Goal: Transaction & Acquisition: Obtain resource

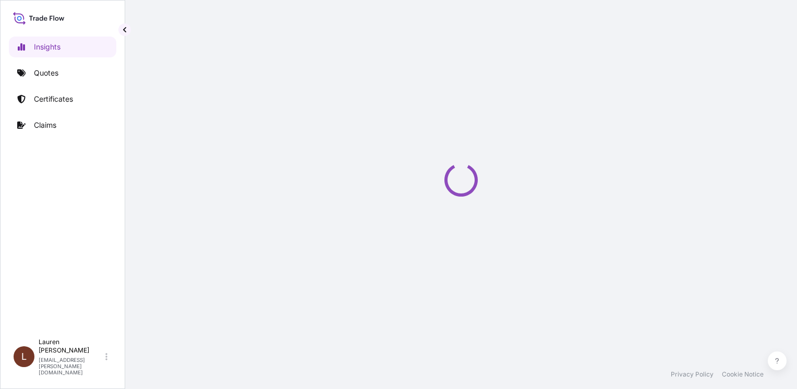
select select "2025"
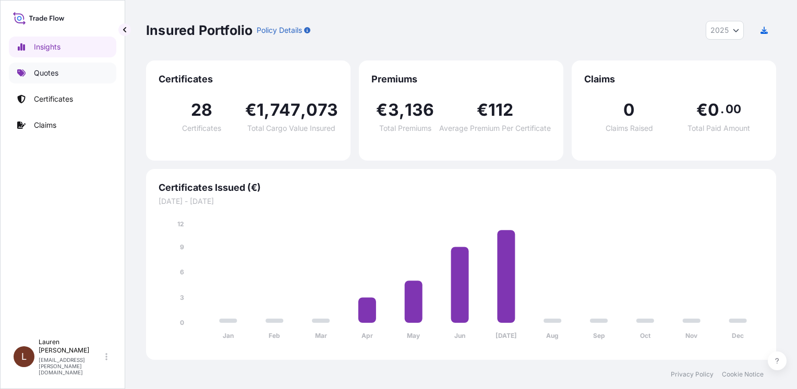
click at [63, 69] on link "Quotes" at bounding box center [62, 73] width 107 height 21
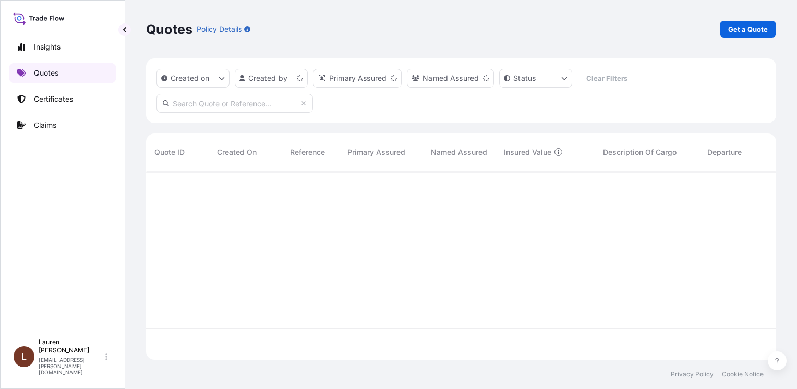
scroll to position [187, 622]
click at [742, 32] on p "Get a Quote" at bounding box center [748, 29] width 40 height 10
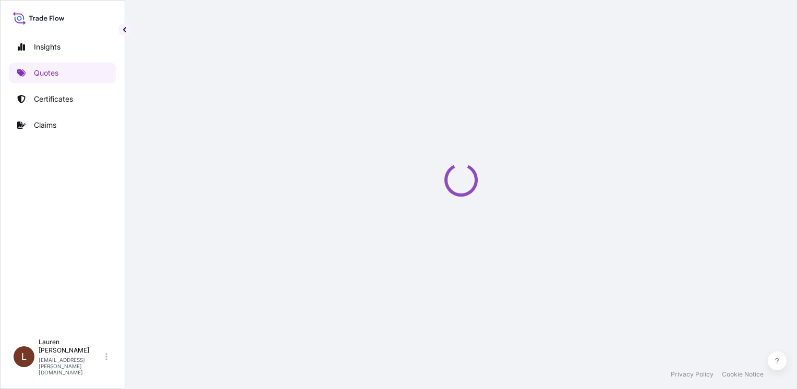
select select "Sea"
select select "21"
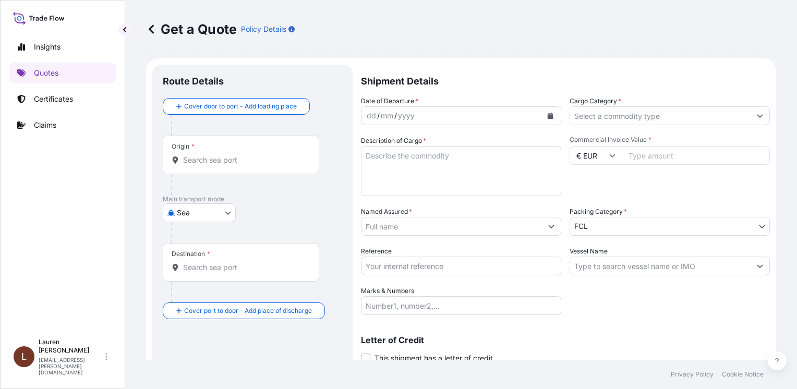
scroll to position [17, 0]
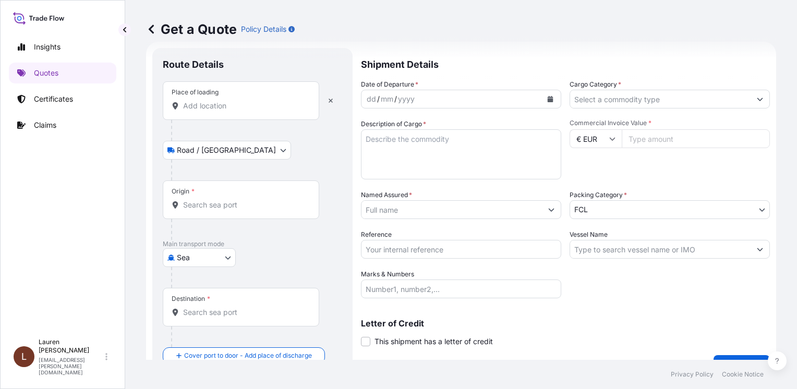
click at [244, 111] on div "Place of loading" at bounding box center [241, 100] width 156 height 39
click at [244, 111] on input "Place of loading" at bounding box center [244, 106] width 123 height 10
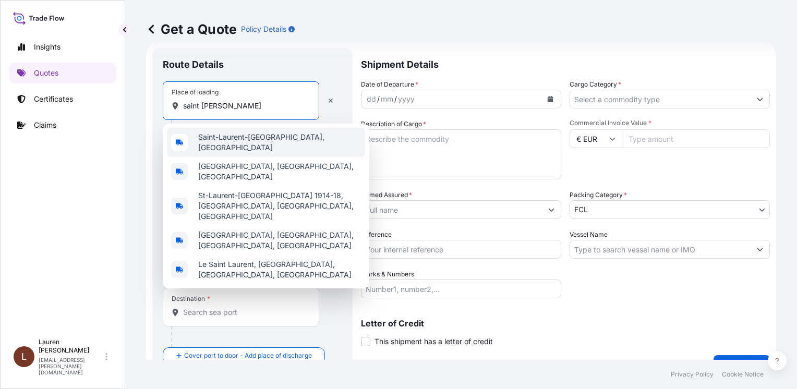
click at [248, 147] on div "Saint-Laurent-Blangy, France" at bounding box center [266, 142] width 198 height 29
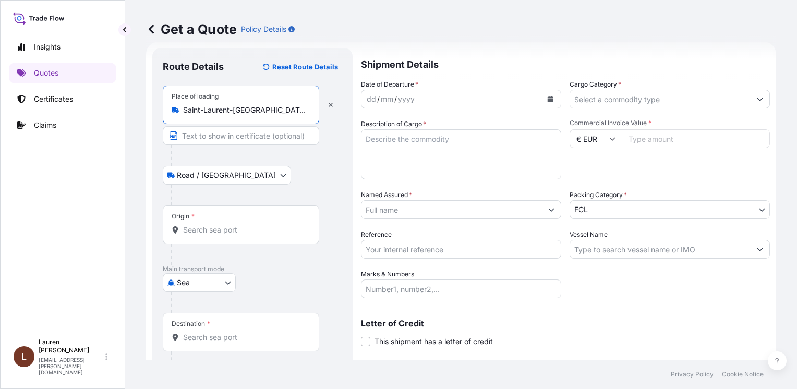
type input "Saint-Laurent-Blangy, France"
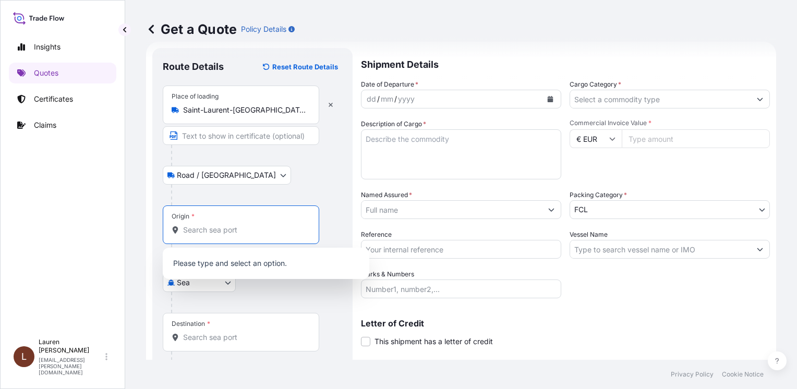
click at [214, 228] on input "Origin *" at bounding box center [244, 230] width 123 height 10
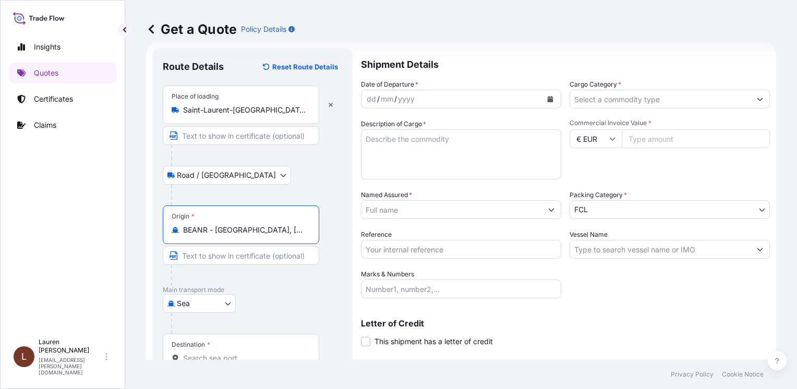
type input "BEANR - Antwerpen, Belgium"
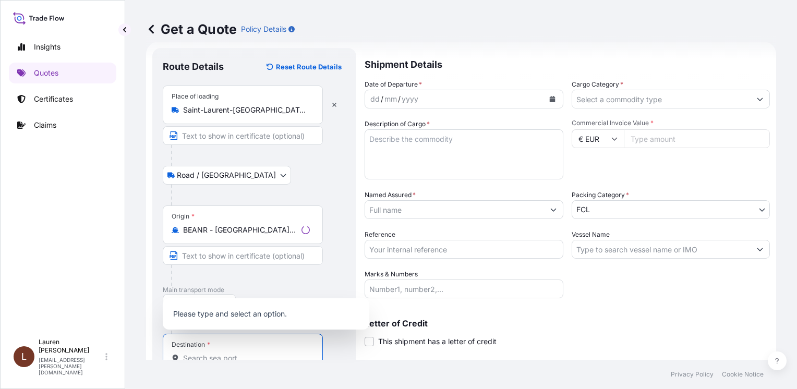
click at [255, 354] on input "Destination *" at bounding box center [246, 358] width 127 height 10
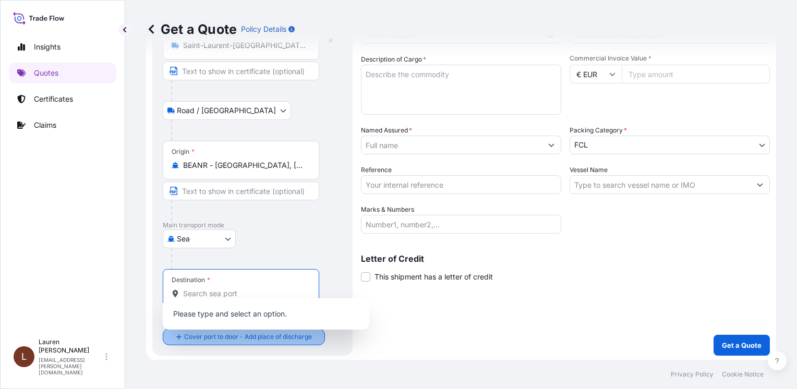
scroll to position [82, 0]
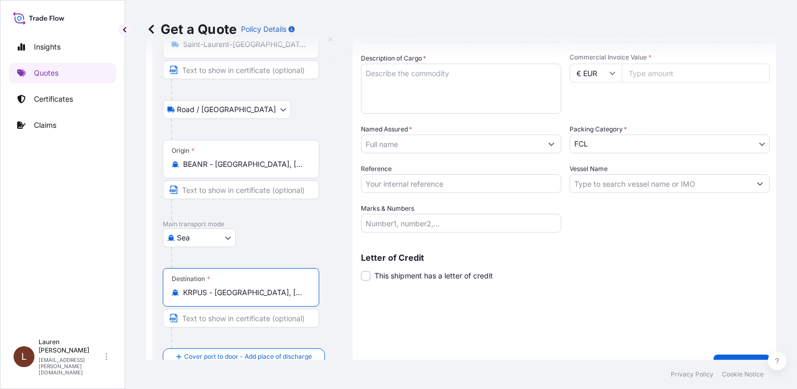
type input "KRPUS - Busan, Korea, South"
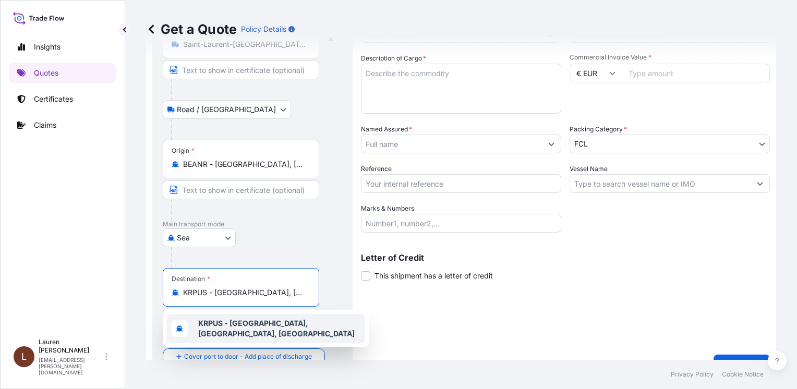
click at [249, 326] on b "KRPUS - Busan, Korea, South" at bounding box center [276, 328] width 156 height 19
click at [402, 74] on textarea "Description of Cargo *" at bounding box center [461, 89] width 200 height 50
paste textarea "OOLU6218830 1048351"
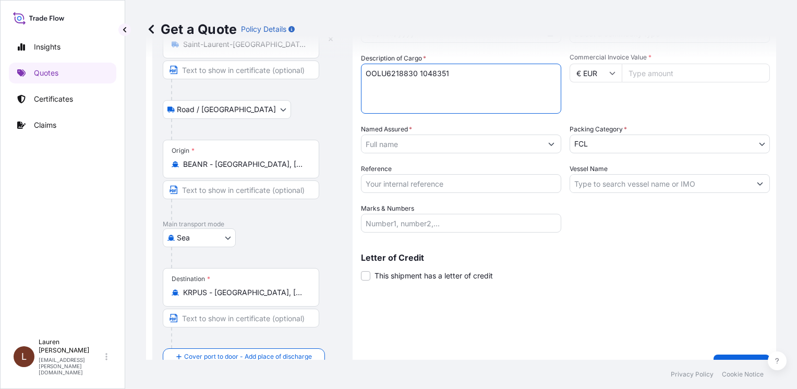
drag, startPoint x: 417, startPoint y: 74, endPoint x: 422, endPoint y: 72, distance: 5.9
click at [417, 74] on textarea "OOLU6218830 1048351" at bounding box center [461, 89] width 200 height 50
click at [476, 72] on textarea "OOLU6218830 seal 1048351" at bounding box center [461, 89] width 200 height 50
paste textarea "REFINED SOYBEAN OIL IV NGM"
click at [496, 84] on textarea "OOLU6218830 seal 1048351 REFINED SOYBEAN OIL IV NGM" at bounding box center [461, 89] width 200 height 50
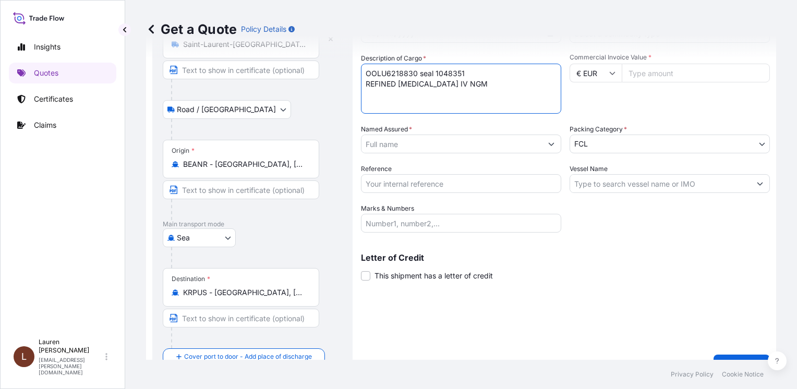
paste textarea "89 DRUMS OF 56.5 KGS – BATCH 24C3914"
type textarea "OOLU6218830 seal 1048351 REFINED SOYBEAN OIL IV NGM 89 DRUMS OF 56.5 KGS – BATC…"
click at [467, 146] on input "Named Assured *" at bounding box center [451, 144] width 180 height 19
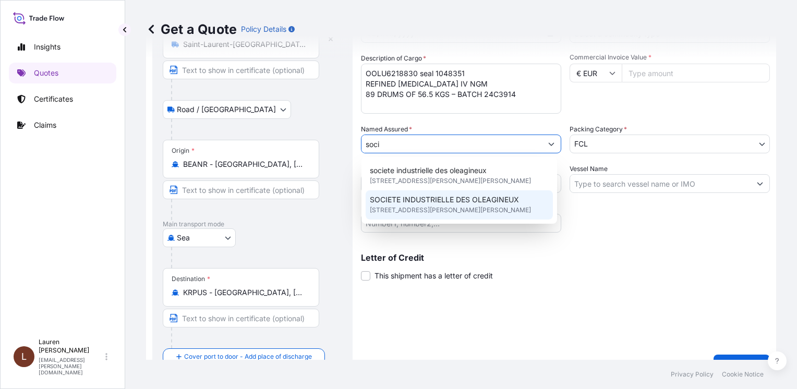
click at [426, 199] on span "SOCIETE INDUSTRIELLE DES OLEAGINEUX" at bounding box center [444, 200] width 149 height 10
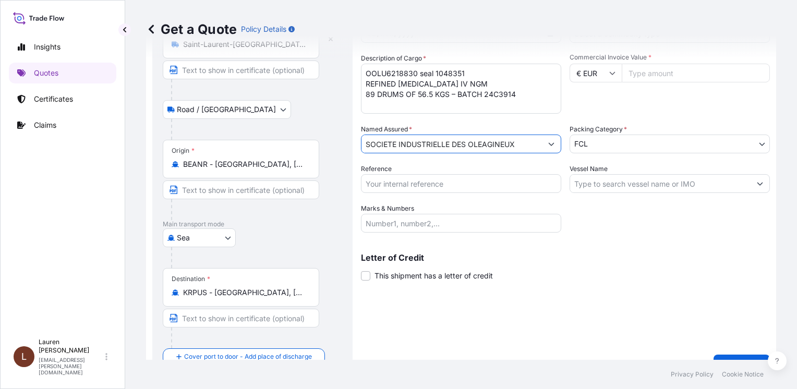
type input "SOCIETE INDUSTRIELLE DES OLEAGINEUX"
click at [398, 186] on input "Reference" at bounding box center [461, 183] width 200 height 19
type input "sleh0025183"
click at [396, 221] on input "Marks & Numbers" at bounding box center [461, 223] width 200 height 19
paste input "SIO DELIVERY NUMBER:"
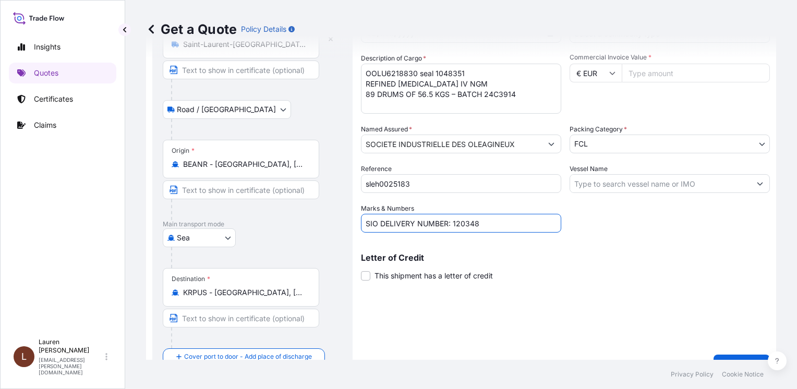
paste input "CUSTOMER PO NUMBER:"
click at [549, 224] on input "SIO DELIVERY NUMBER: 120348 CUSTOMER PO NUMBER:" at bounding box center [461, 223] width 200 height 19
paste input "YSM2024314007"
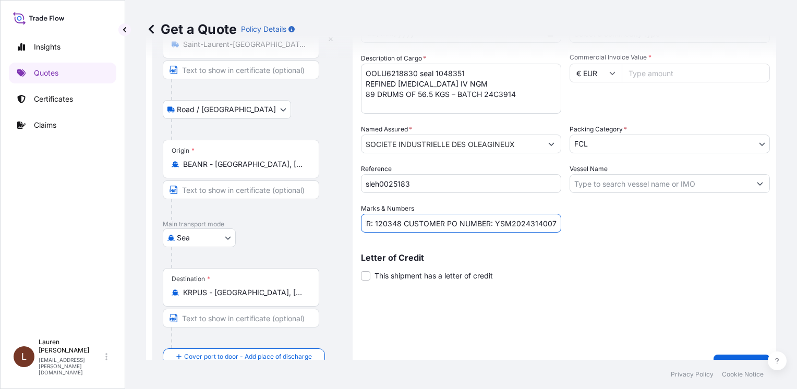
type input "SIO DELIVERY NUMBER: 120348 CUSTOMER PO NUMBER: YSM2024314007"
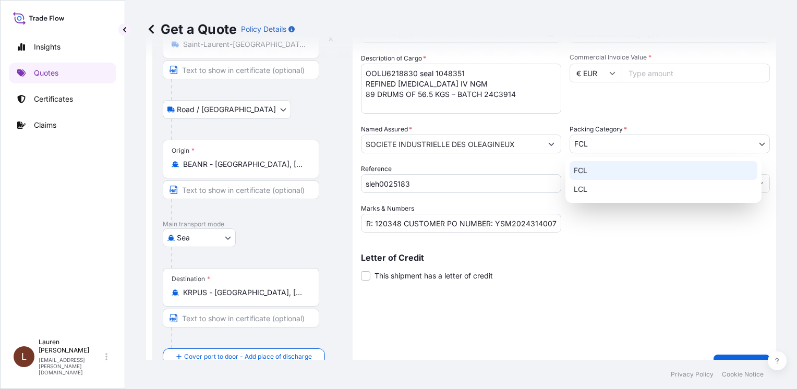
click at [623, 137] on body "Insights Quotes Certificates Claims L Lauren Desgranges lauren.desgranges@fr.yu…" at bounding box center [398, 194] width 797 height 389
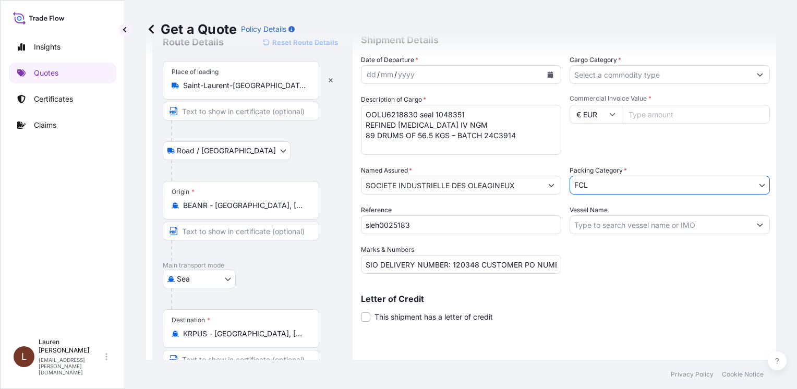
scroll to position [0, 0]
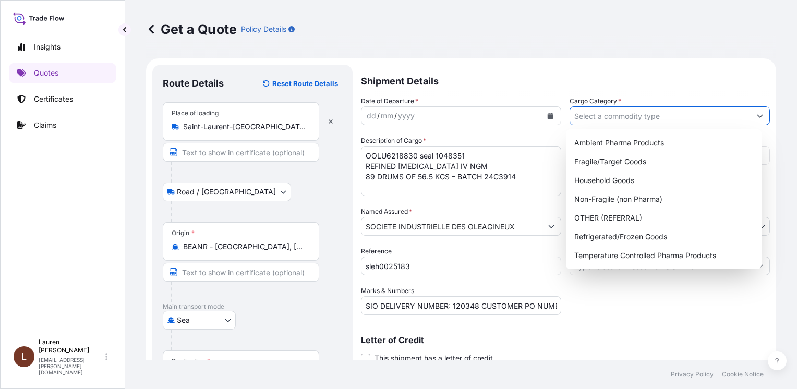
click at [629, 120] on input "Cargo Category *" at bounding box center [660, 115] width 180 height 19
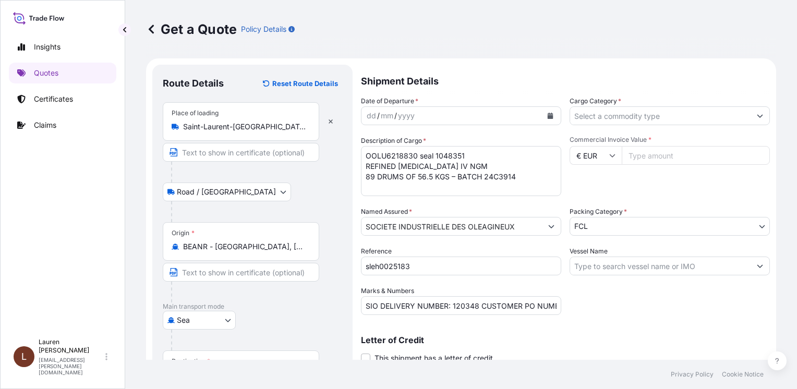
click at [615, 119] on input "Cargo Category *" at bounding box center [660, 115] width 180 height 19
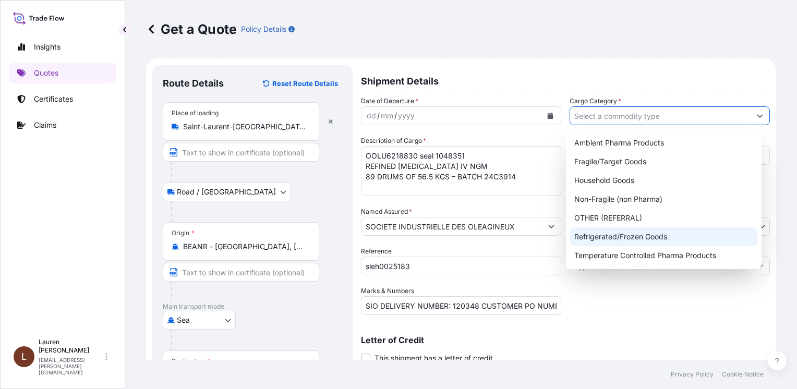
click at [616, 231] on div "Refrigerated/Frozen Goods" at bounding box center [663, 236] width 187 height 19
type input "Refrigerated/Frozen Goods"
click at [613, 238] on div "Refrigerated/Frozen Goods" at bounding box center [663, 236] width 187 height 19
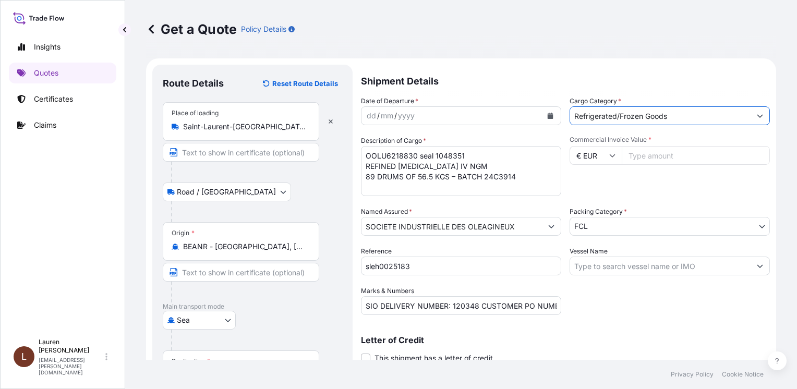
click at [613, 267] on input "Vessel Name" at bounding box center [660, 266] width 180 height 19
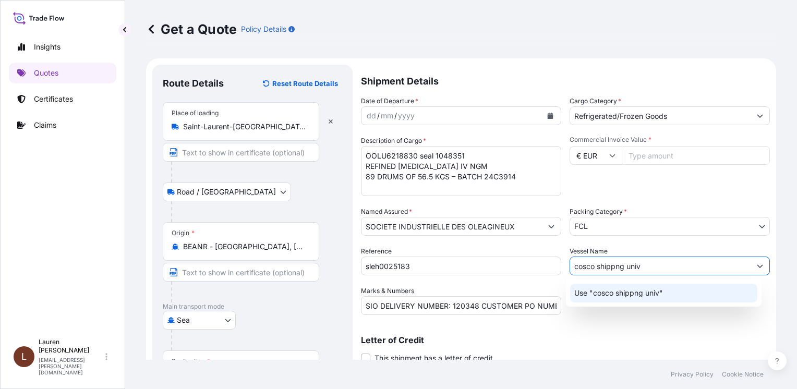
click at [611, 268] on input "cosco shippng univ" at bounding box center [660, 266] width 180 height 19
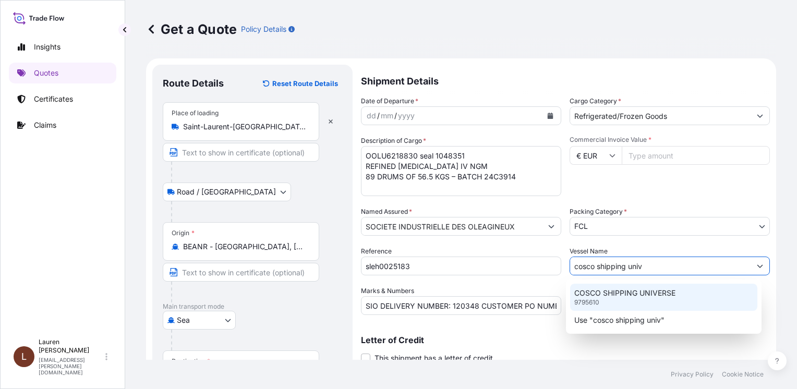
click at [632, 296] on p "COSCO SHIPPING UNIVERSE" at bounding box center [624, 293] width 101 height 10
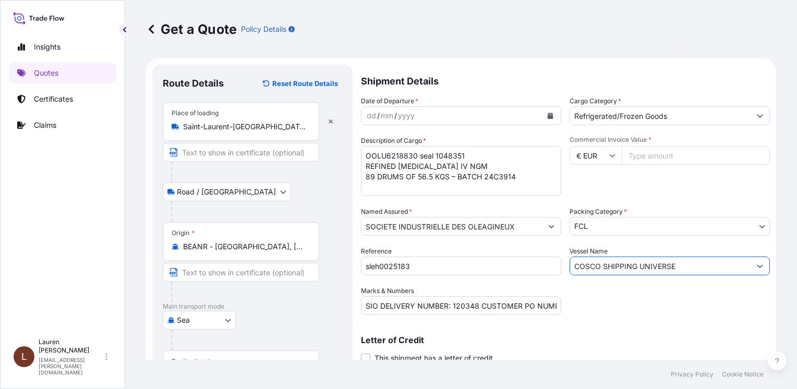
type input "COSCO SHIPPING UNIVERSE"
click at [656, 155] on input "Commercial Invoice Value *" at bounding box center [696, 155] width 148 height 19
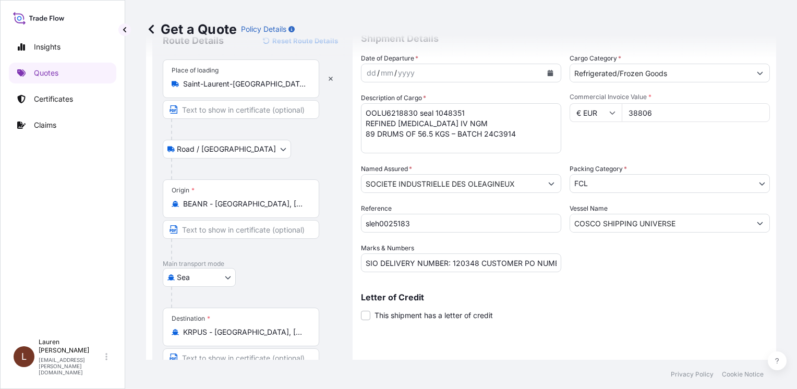
scroll to position [103, 0]
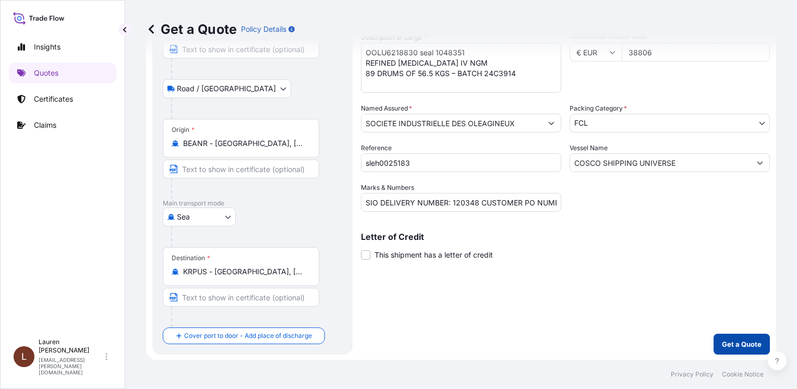
type input "38806"
click at [722, 340] on p "Get a Quote" at bounding box center [742, 344] width 40 height 10
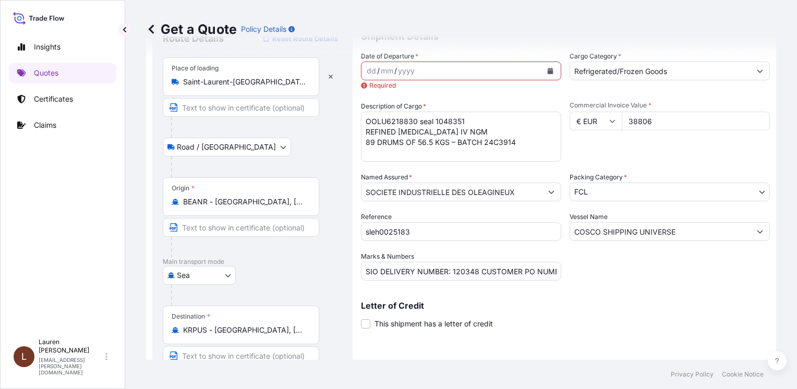
scroll to position [0, 0]
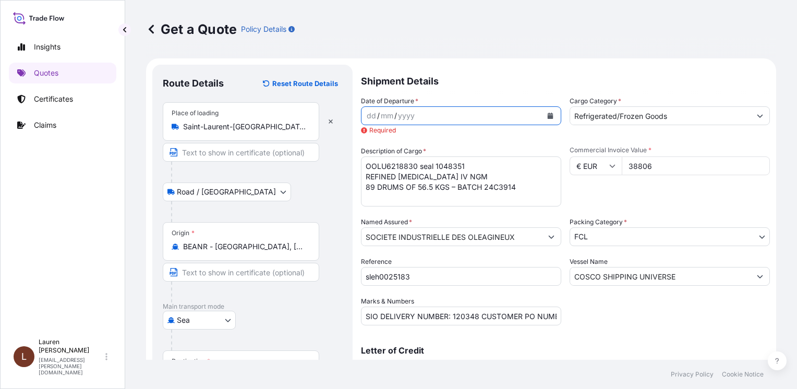
click at [548, 116] on icon "Calendar" at bounding box center [551, 116] width 6 height 6
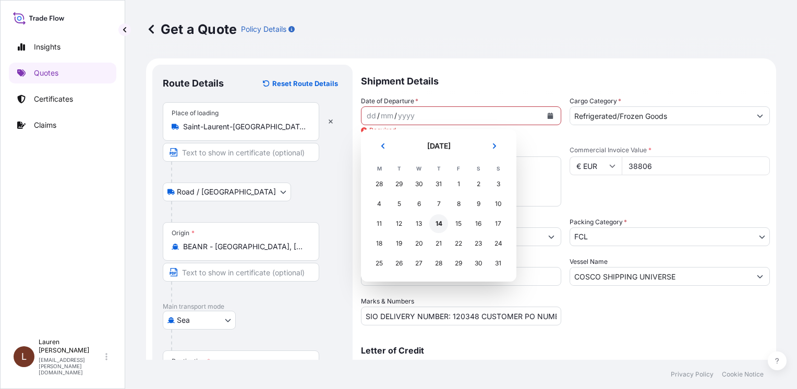
click at [437, 223] on div "14" at bounding box center [438, 223] width 19 height 19
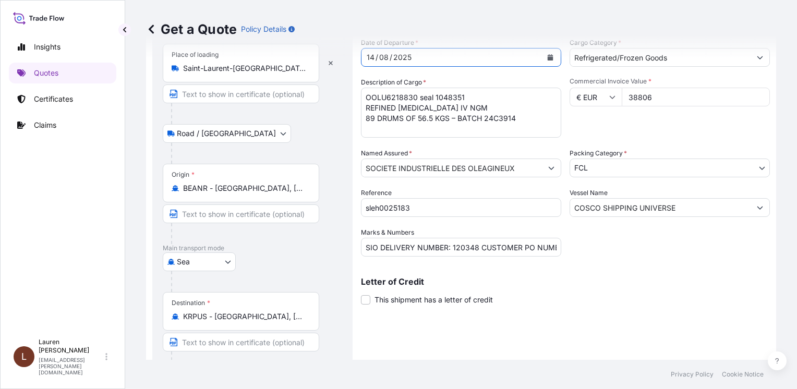
scroll to position [103, 0]
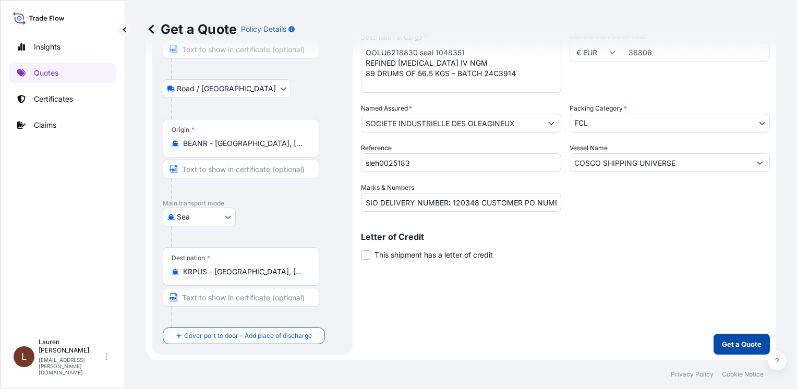
click at [733, 345] on p "Get a Quote" at bounding box center [742, 344] width 40 height 10
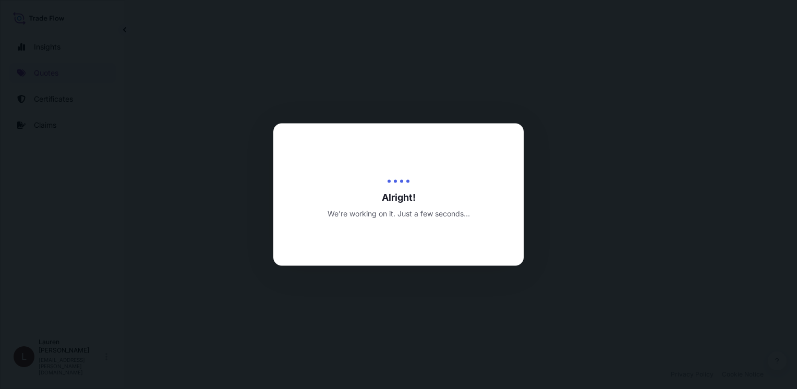
select select "Road / Inland"
select select "Sea"
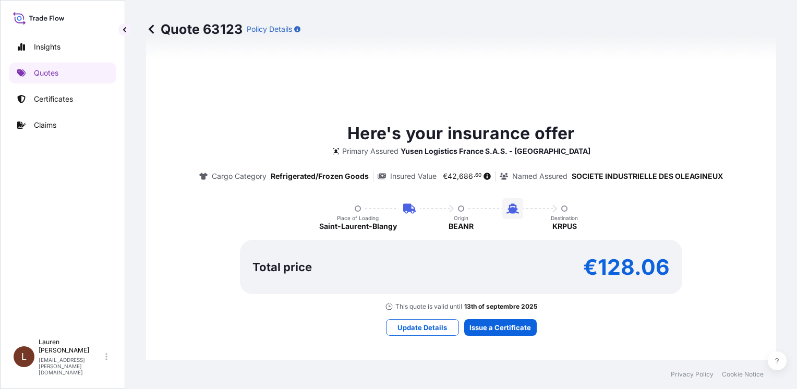
scroll to position [574, 0]
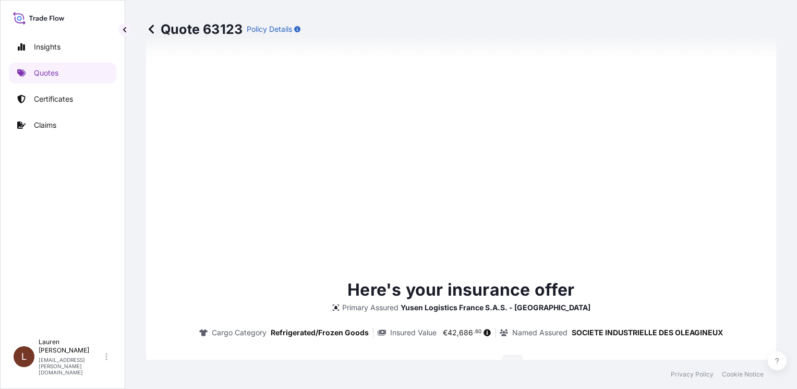
type input "08/14/2025"
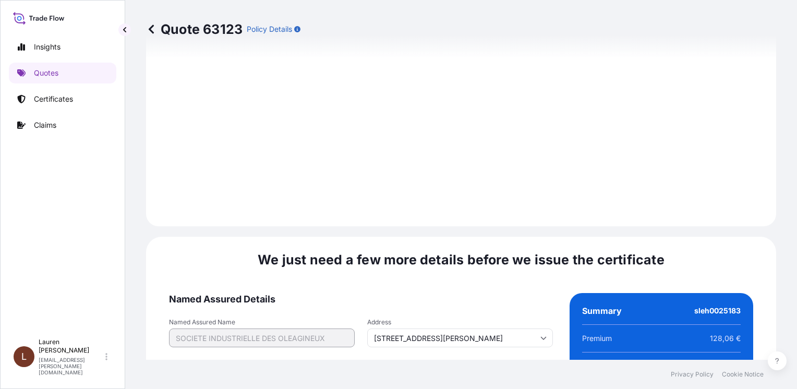
scroll to position [1331, 0]
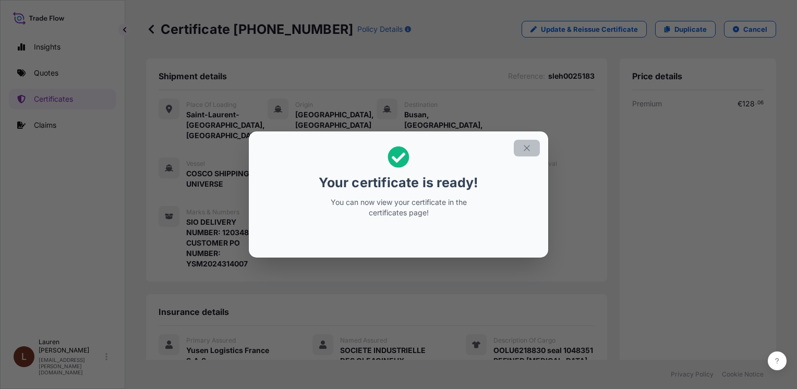
click at [525, 147] on icon "button" at bounding box center [526, 147] width 9 height 9
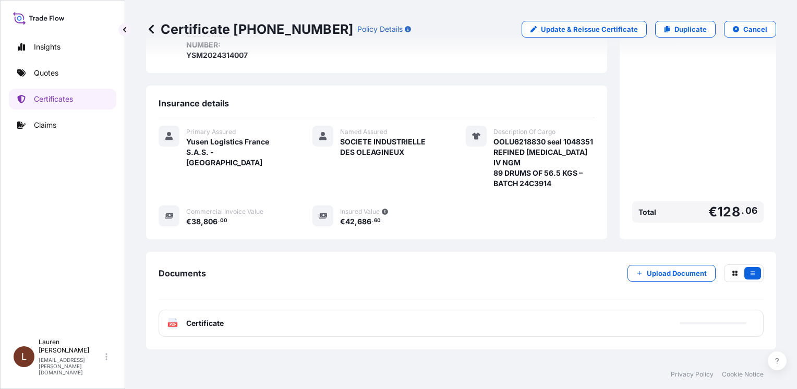
scroll to position [259, 0]
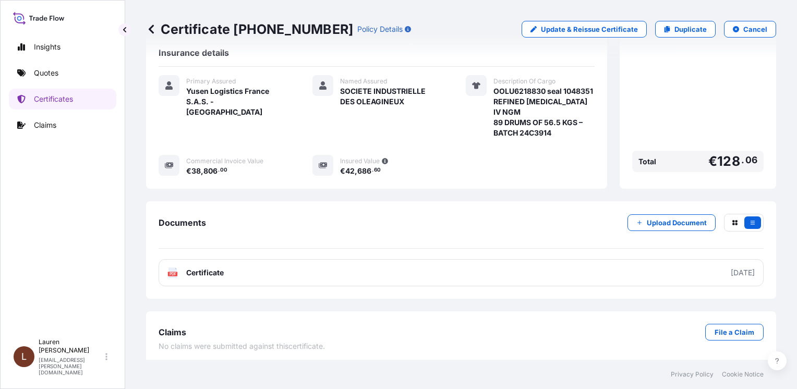
click at [35, 198] on div "Insights Quotes Certificates Claims" at bounding box center [62, 180] width 107 height 306
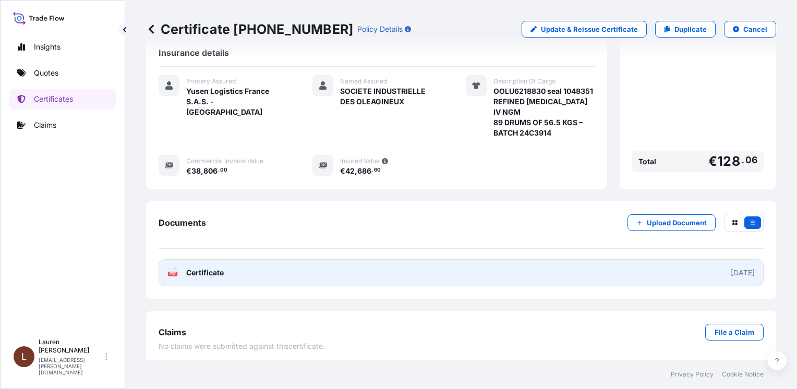
click at [731, 270] on div "2025-08-14" at bounding box center [743, 273] width 24 height 10
